Goal: Task Accomplishment & Management: Use online tool/utility

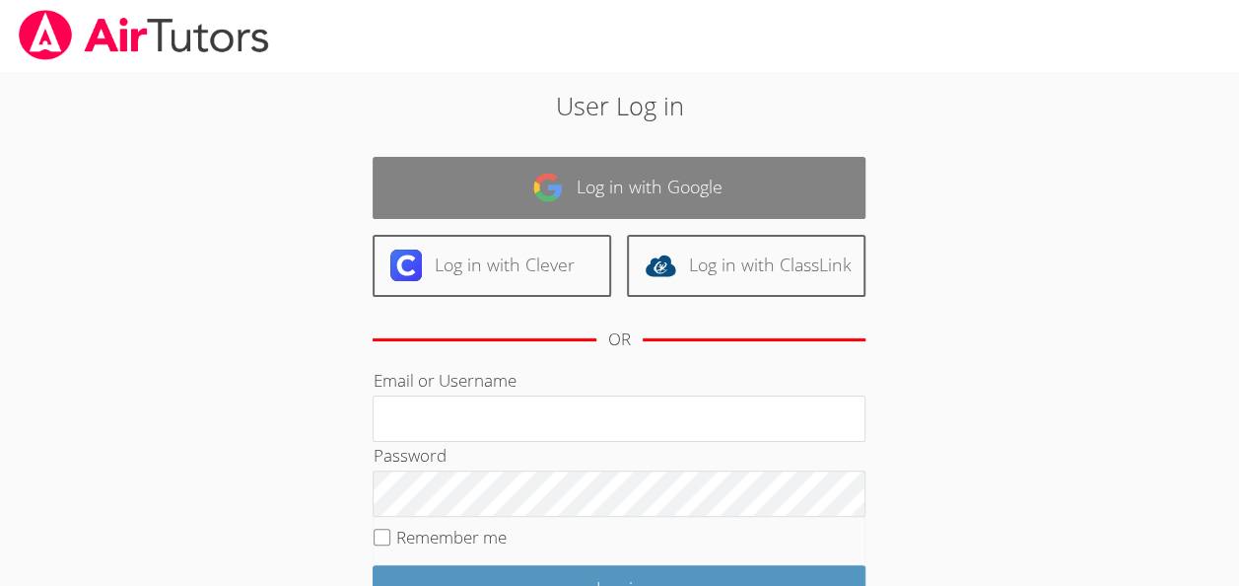
click at [718, 158] on link "Log in with Google" at bounding box center [619, 188] width 493 height 62
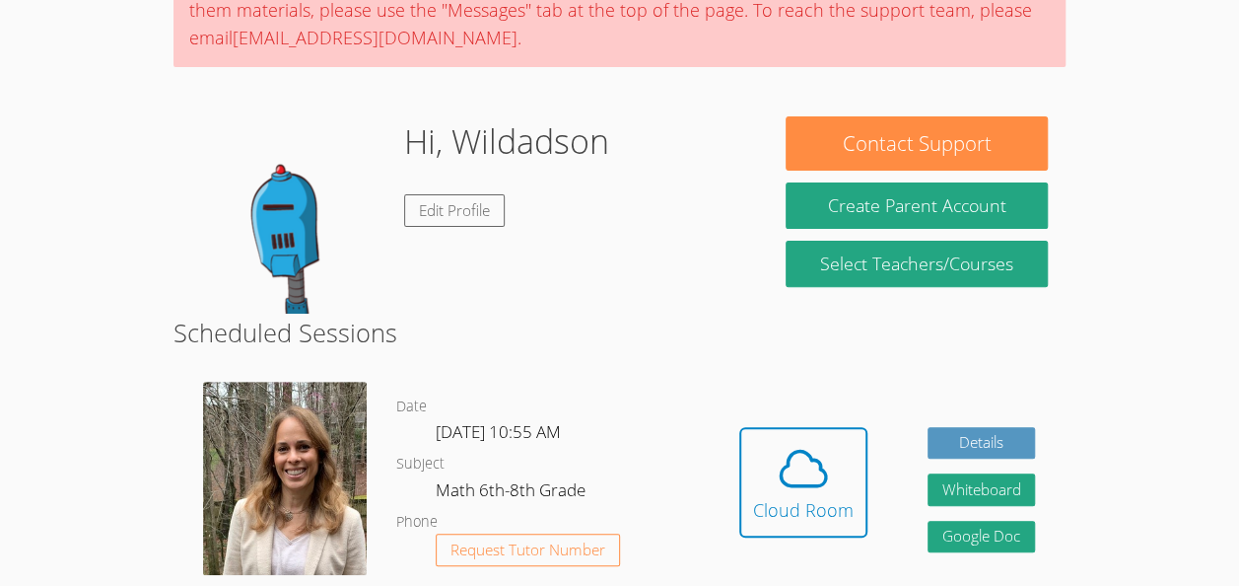
scroll to position [282, 0]
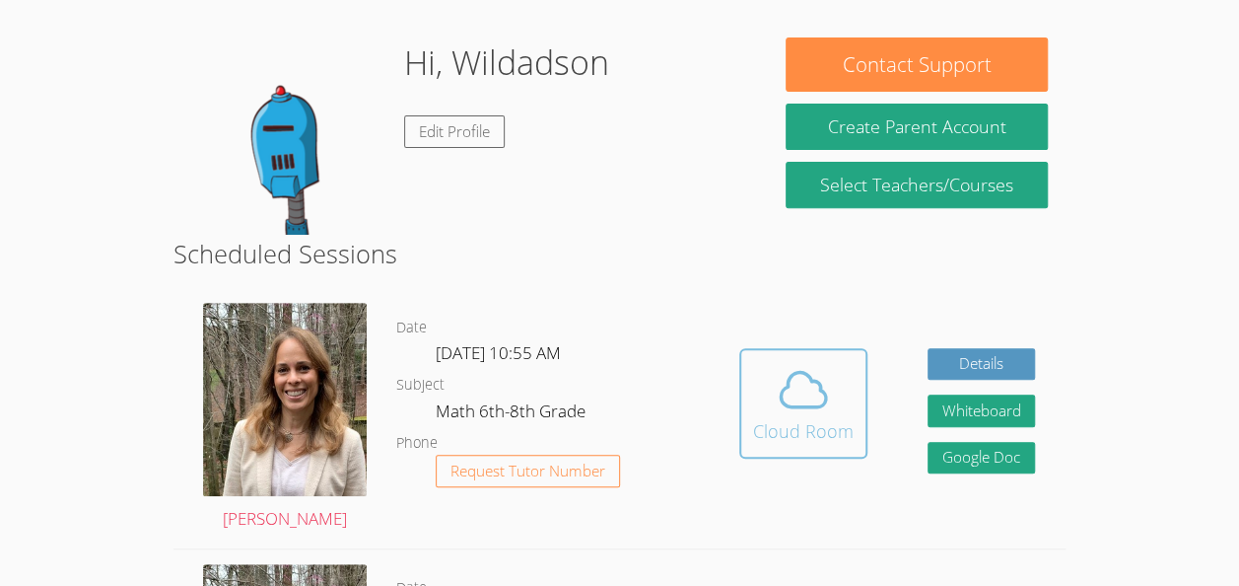
click at [818, 380] on icon at bounding box center [803, 389] width 55 height 55
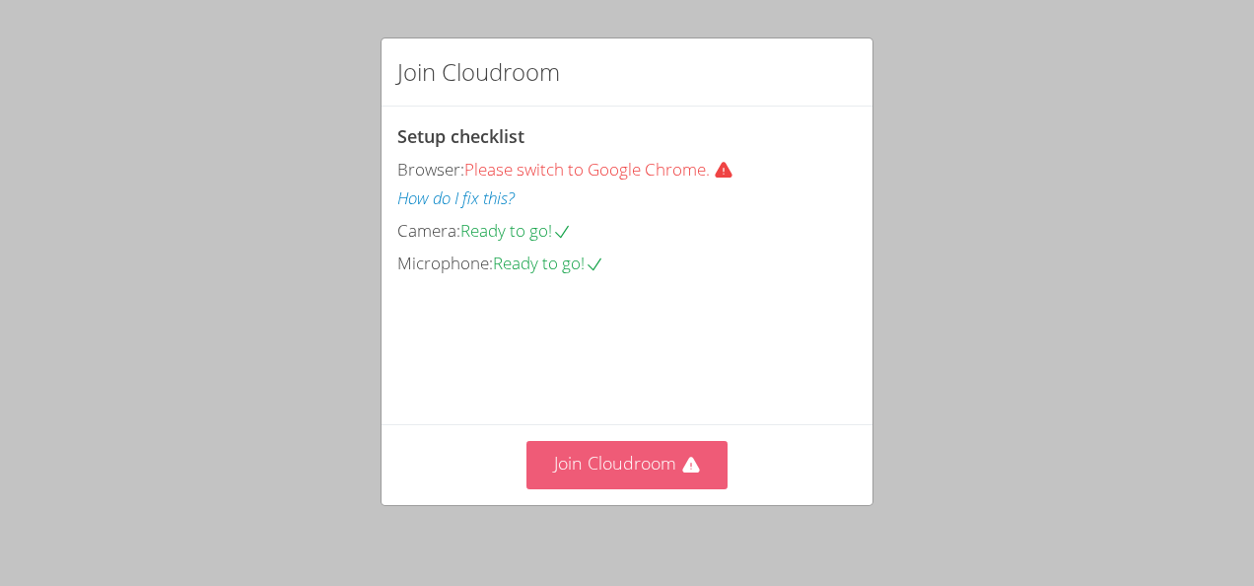
click at [682, 471] on icon at bounding box center [690, 464] width 17 height 16
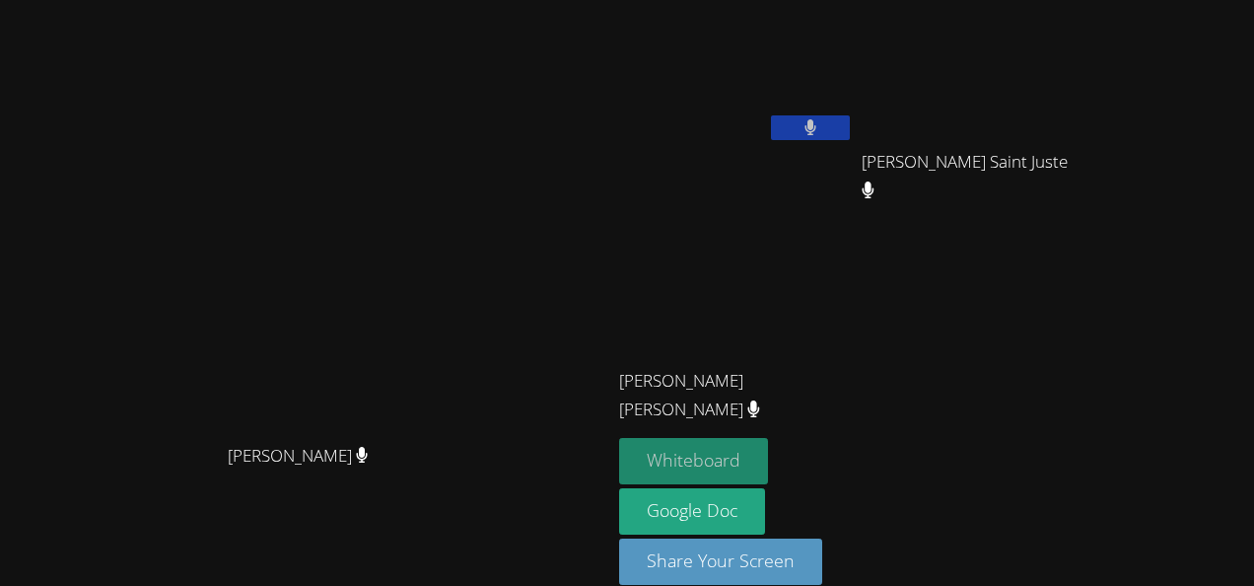
click at [768, 455] on button "Whiteboard" at bounding box center [693, 461] width 149 height 46
